Goal: Information Seeking & Learning: Learn about a topic

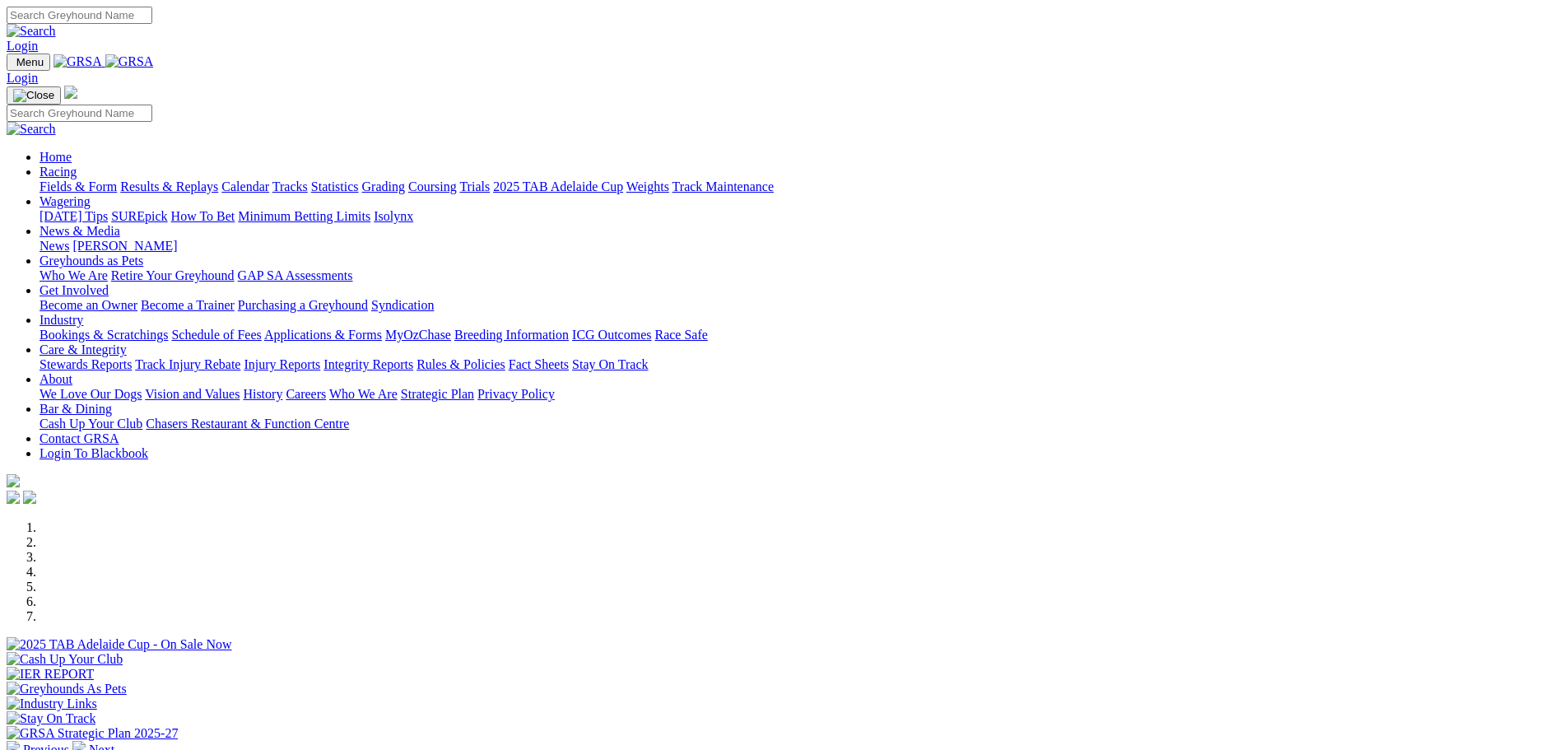
scroll to position [576, 0]
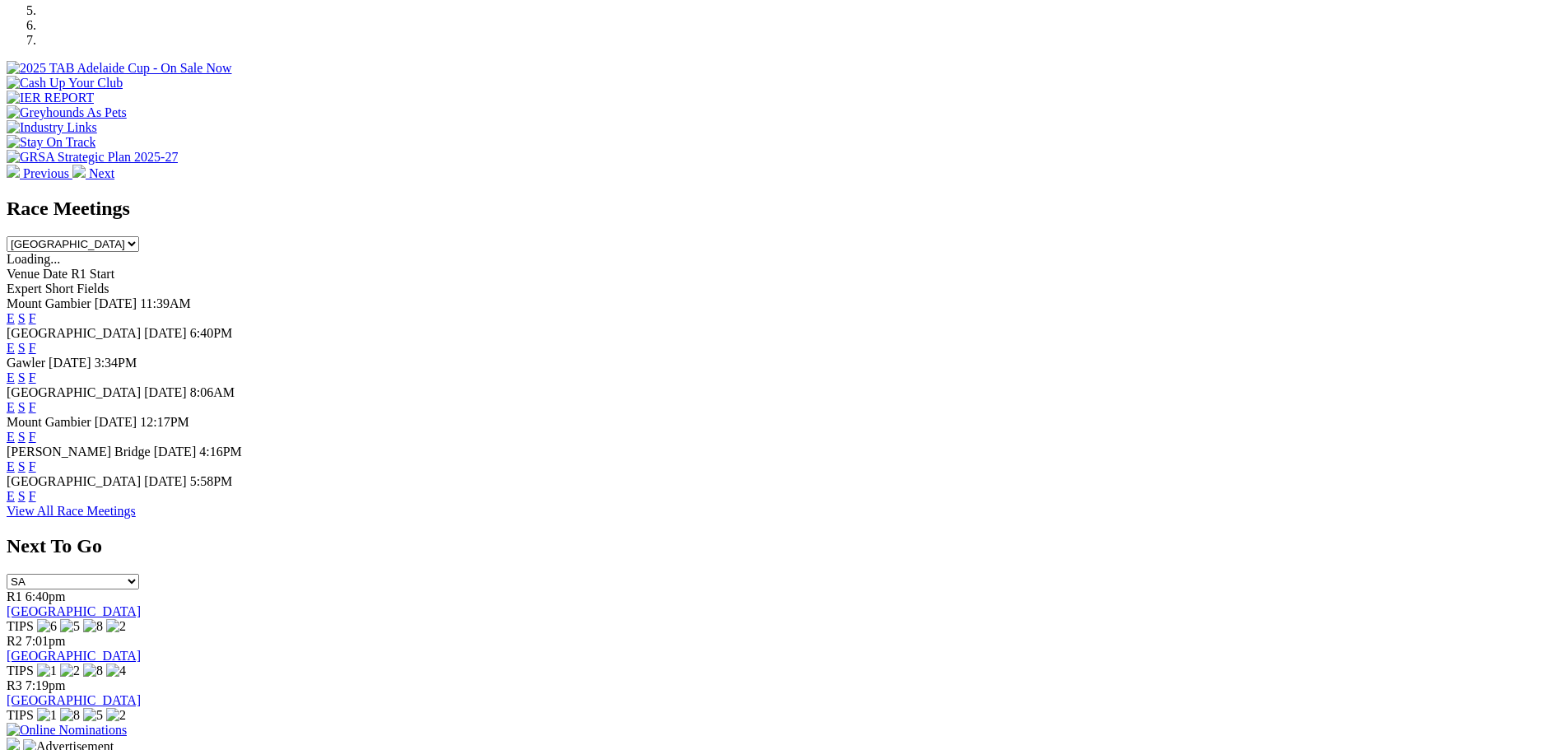
click at [36, 503] on link "F" at bounding box center [32, 495] width 8 height 14
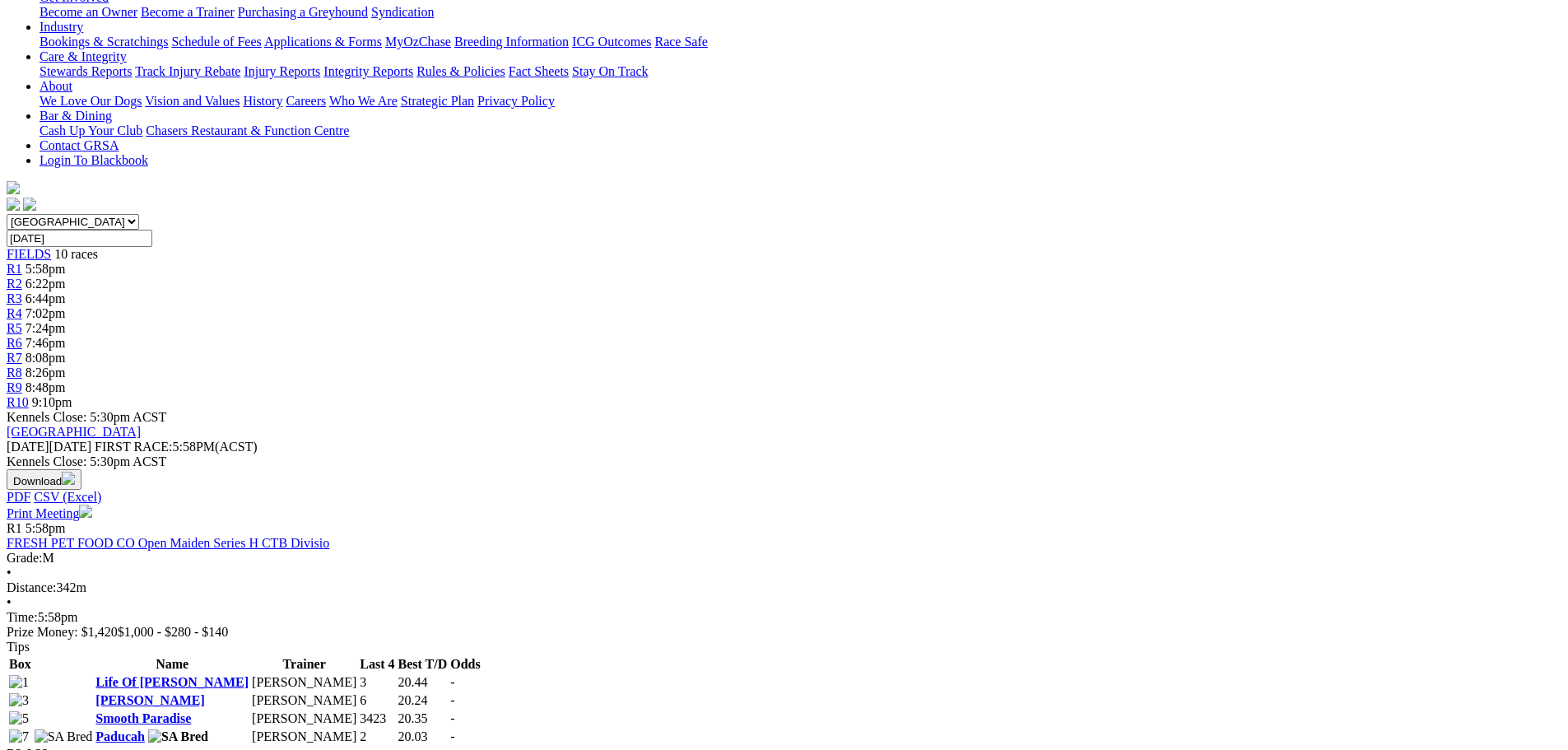
scroll to position [329, 0]
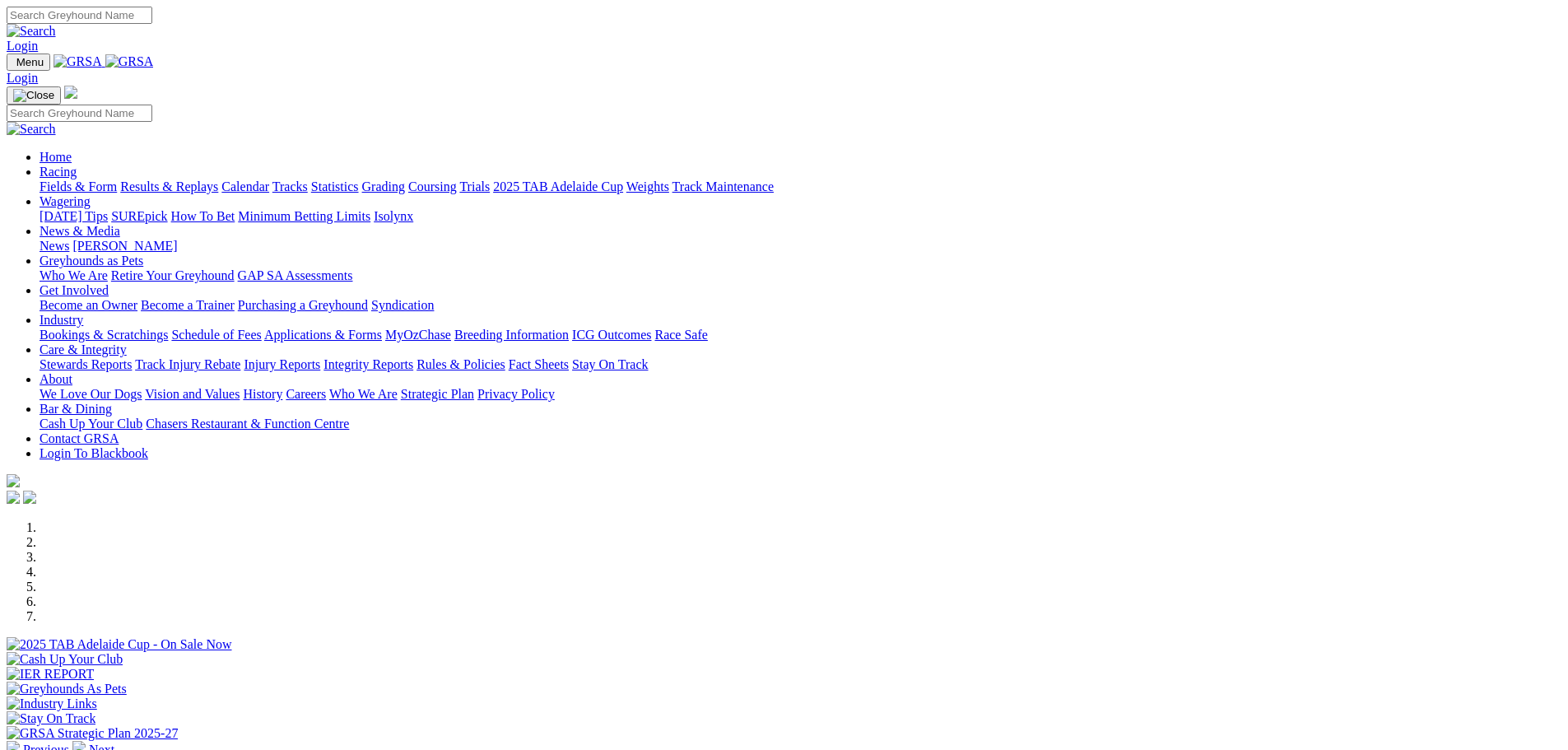
scroll to position [576, 0]
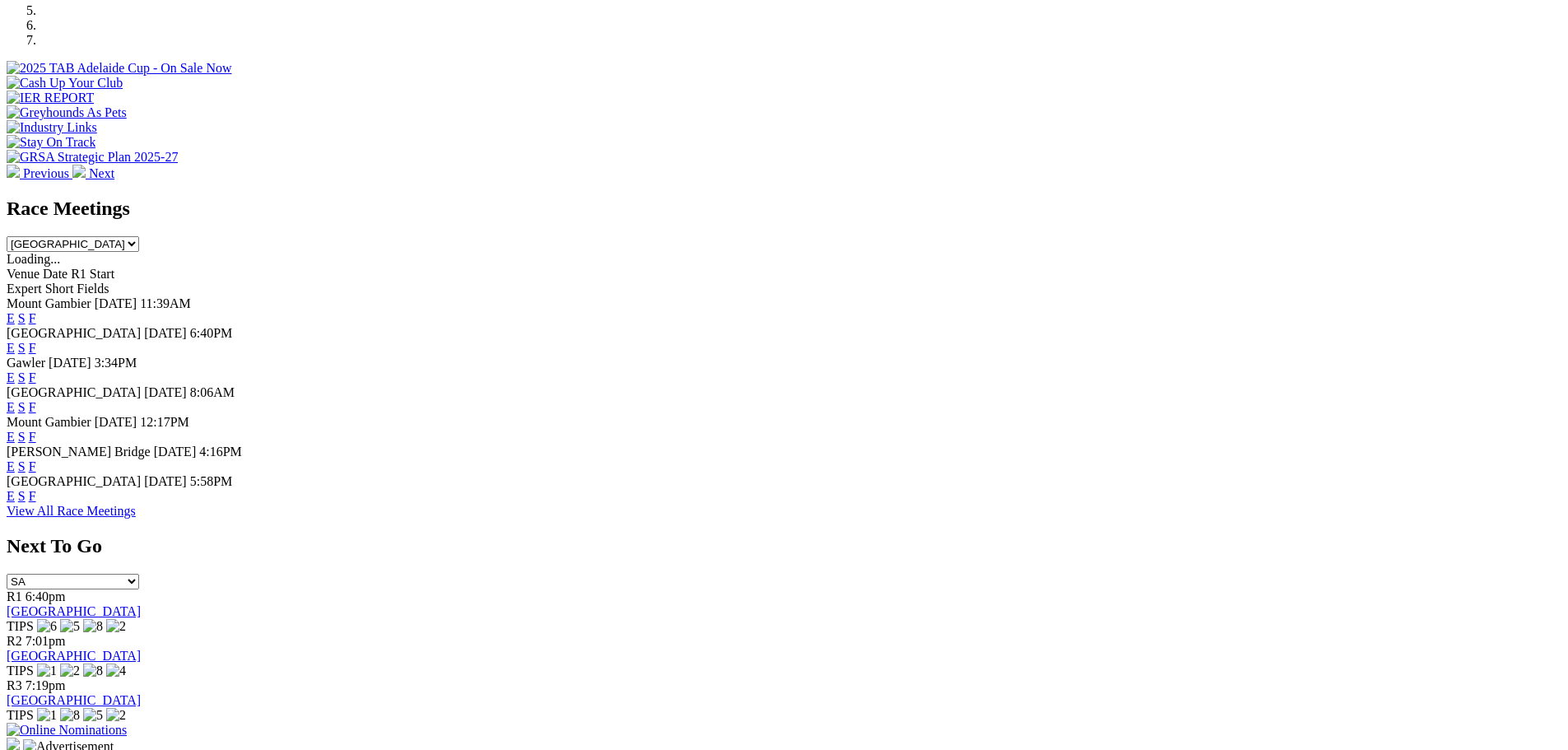
click at [36, 400] on link "F" at bounding box center [32, 407] width 8 height 14
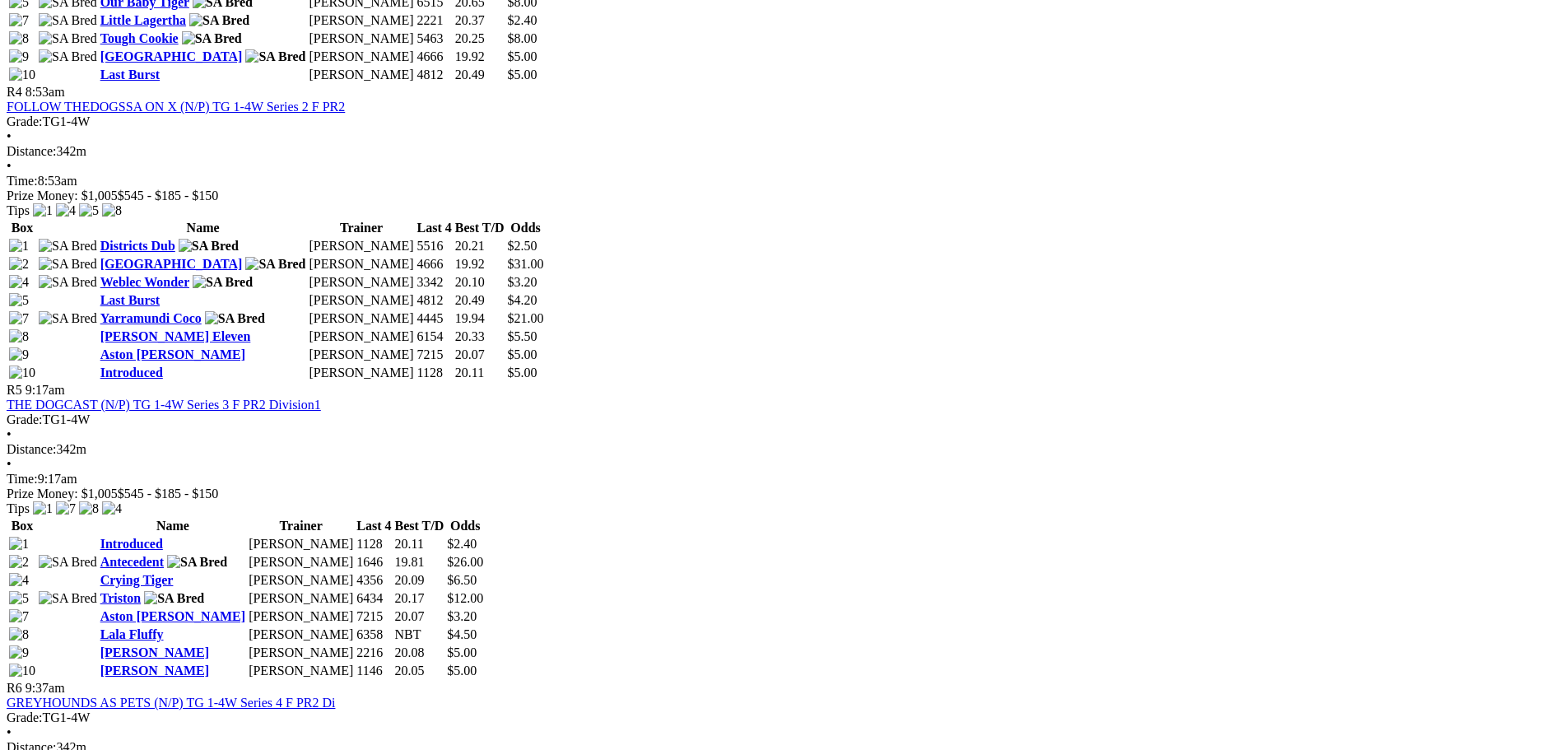
scroll to position [1810, 0]
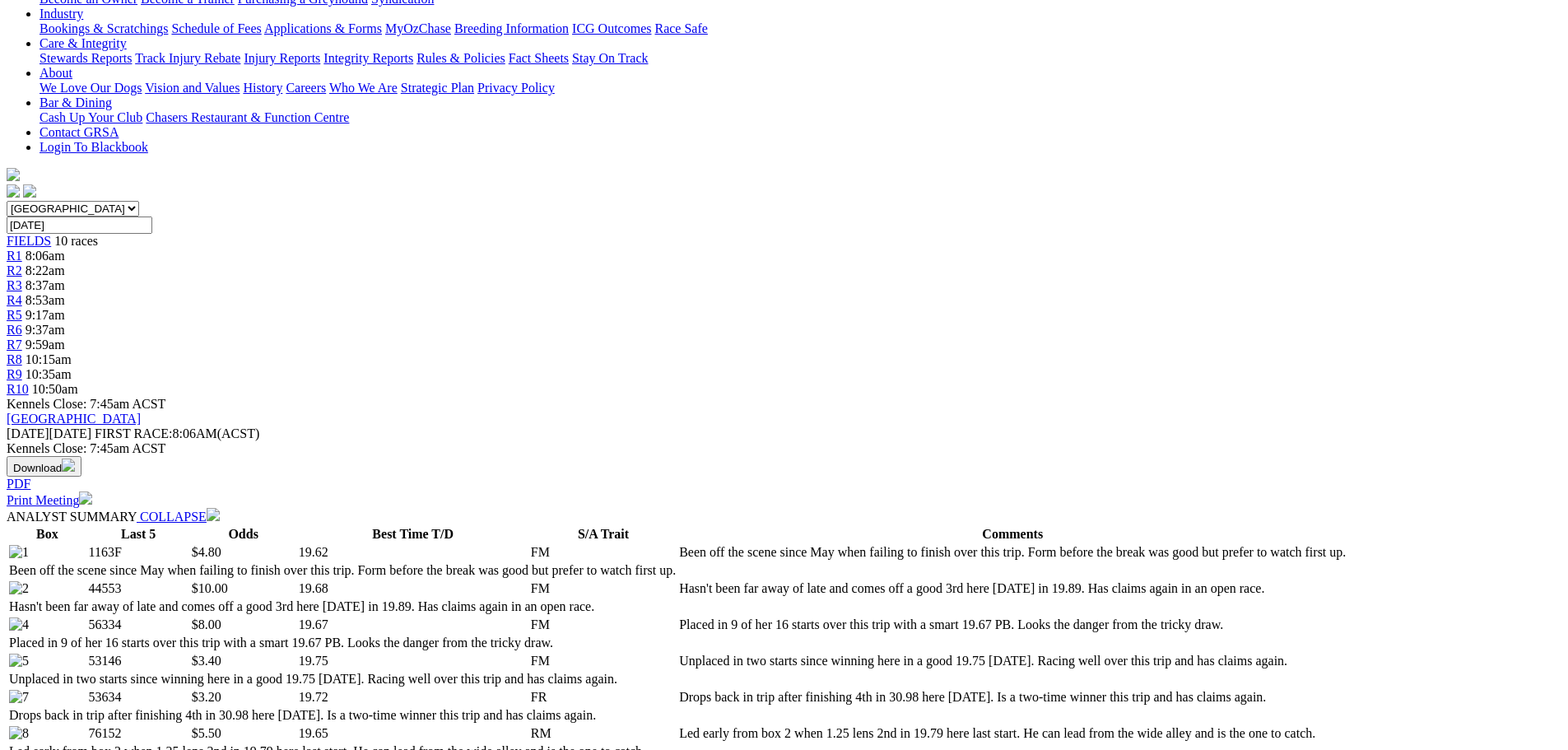
scroll to position [329, 0]
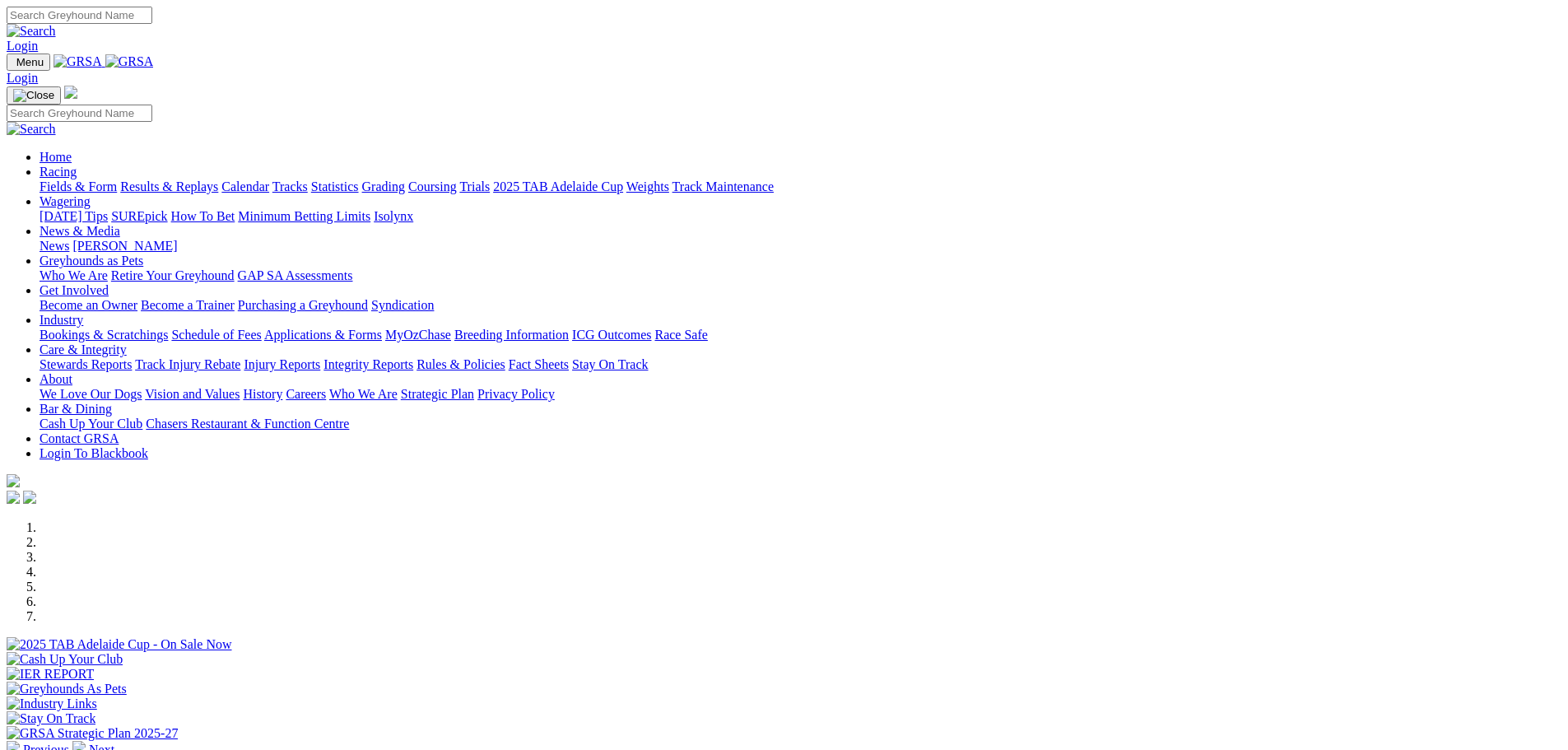
scroll to position [576, 0]
